Goal: Task Accomplishment & Management: Use online tool/utility

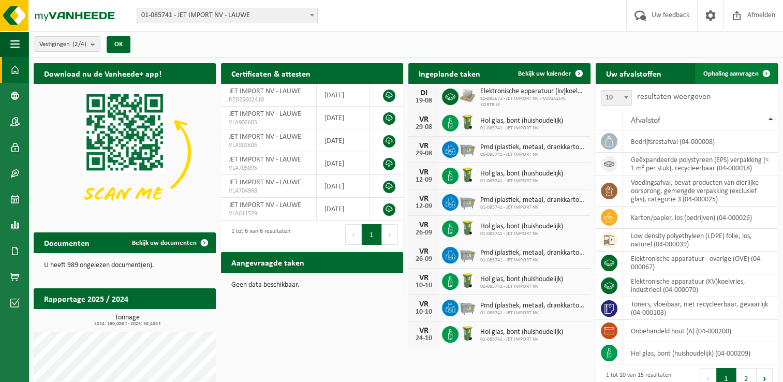
click at [759, 71] on span at bounding box center [766, 73] width 21 height 21
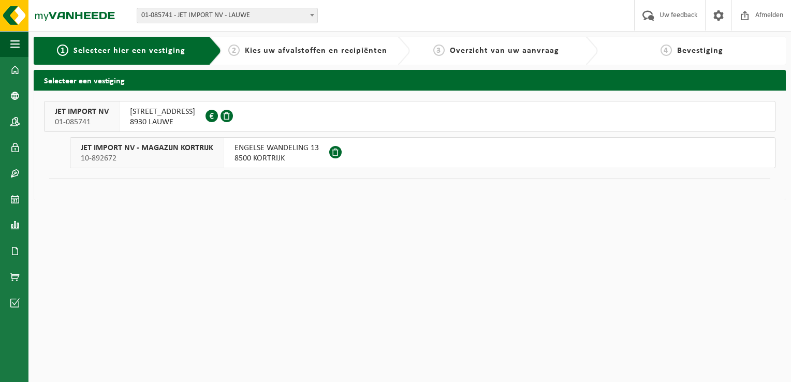
click at [183, 122] on span "8930 LAUWE" at bounding box center [162, 122] width 65 height 10
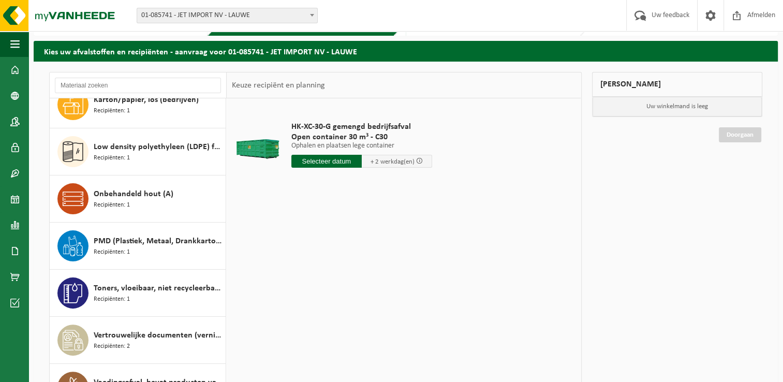
scroll to position [52, 0]
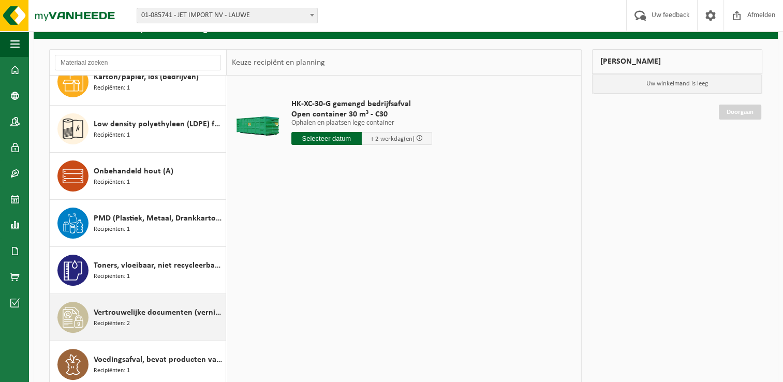
click at [114, 319] on span "Recipiënten: 2" at bounding box center [112, 324] width 36 height 10
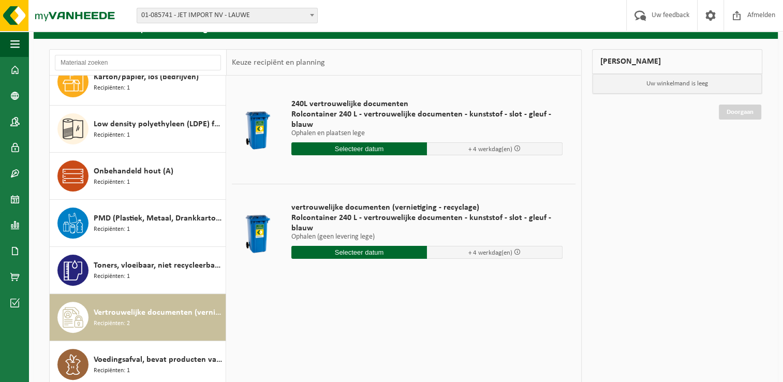
click at [370, 146] on input "text" at bounding box center [359, 148] width 136 height 13
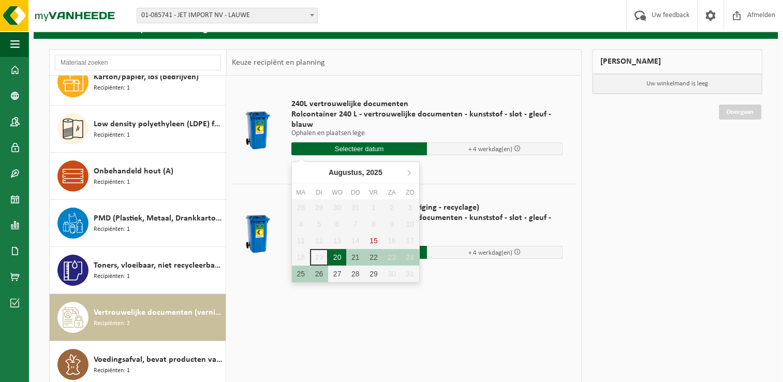
click at [338, 259] on div "20" at bounding box center [337, 257] width 18 height 17
type input "Van 2025-08-20"
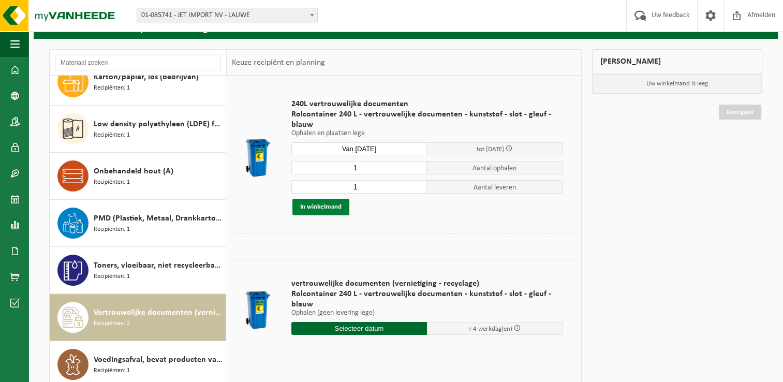
click at [320, 204] on button "In winkelmand" at bounding box center [321, 207] width 57 height 17
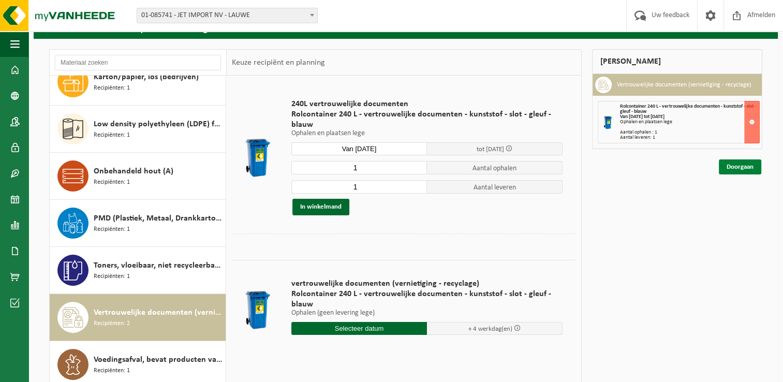
click at [725, 164] on link "Doorgaan" at bounding box center [740, 166] width 42 height 15
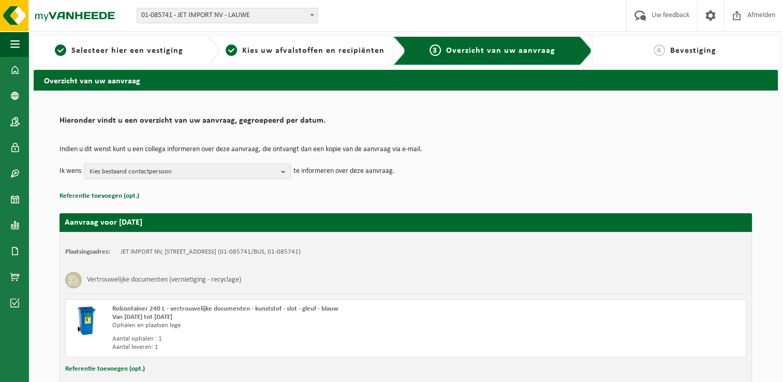
scroll to position [69, 0]
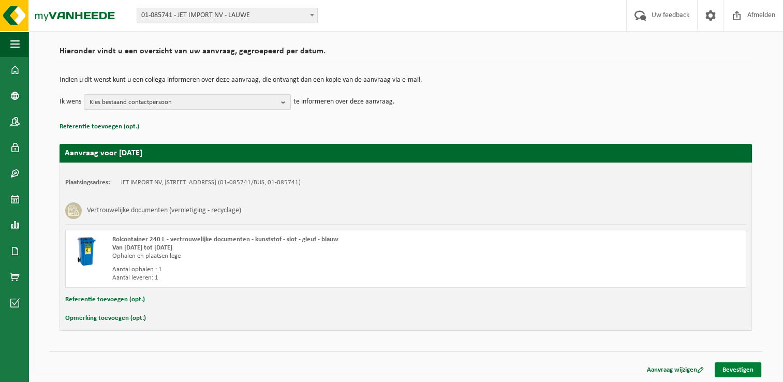
click at [732, 368] on link "Bevestigen" at bounding box center [738, 369] width 47 height 15
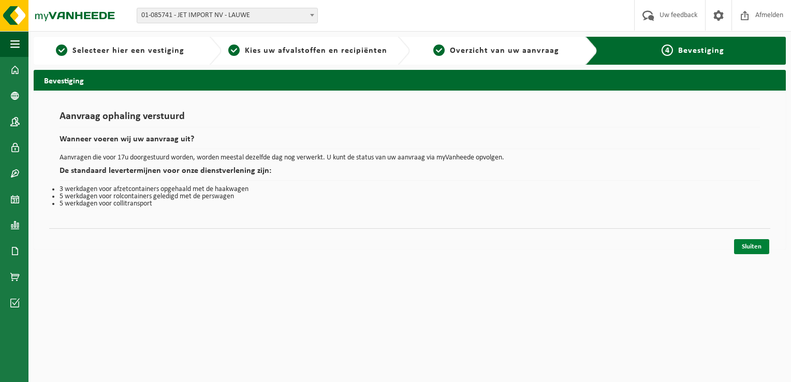
click at [745, 248] on link "Sluiten" at bounding box center [751, 246] width 35 height 15
